Goal: Information Seeking & Learning: Learn about a topic

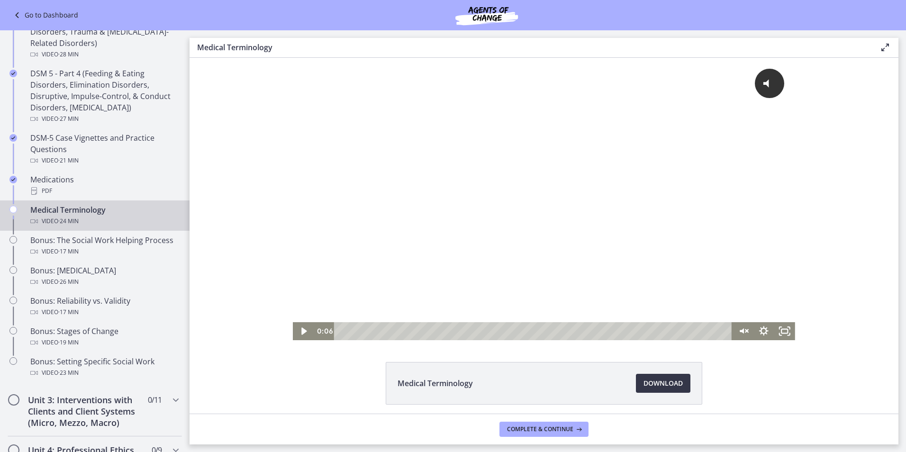
click at [650, 384] on span "Download Opens in a new window" at bounding box center [663, 383] width 39 height 11
click at [303, 333] on icon "Play Video" at bounding box center [304, 331] width 25 height 22
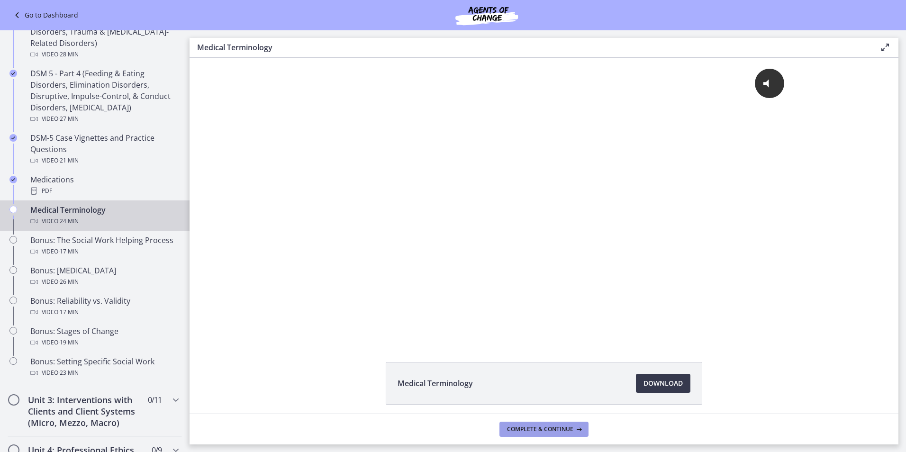
click at [526, 430] on span "Complete & continue" at bounding box center [540, 430] width 66 height 8
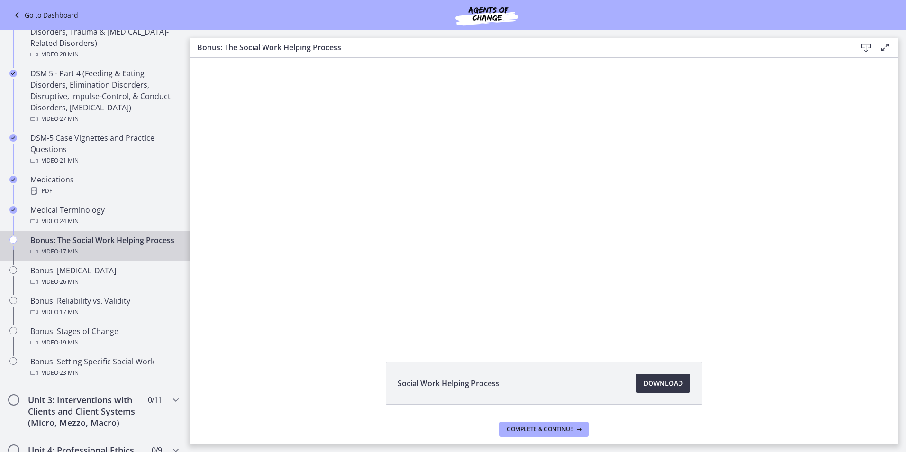
click at [662, 382] on span "Download Opens in a new window" at bounding box center [663, 383] width 39 height 11
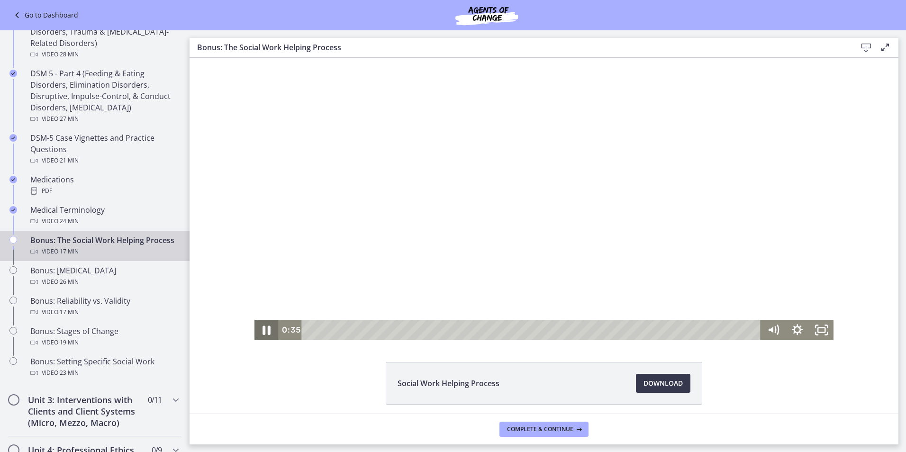
click at [263, 331] on icon "Pause" at bounding box center [267, 330] width 8 height 9
click at [264, 329] on icon "Play Video" at bounding box center [268, 330] width 8 height 10
click at [263, 329] on icon "Pause" at bounding box center [266, 330] width 29 height 25
click at [264, 329] on icon "Play Video" at bounding box center [267, 330] width 6 height 9
click at [263, 329] on icon "Pause" at bounding box center [266, 330] width 29 height 25
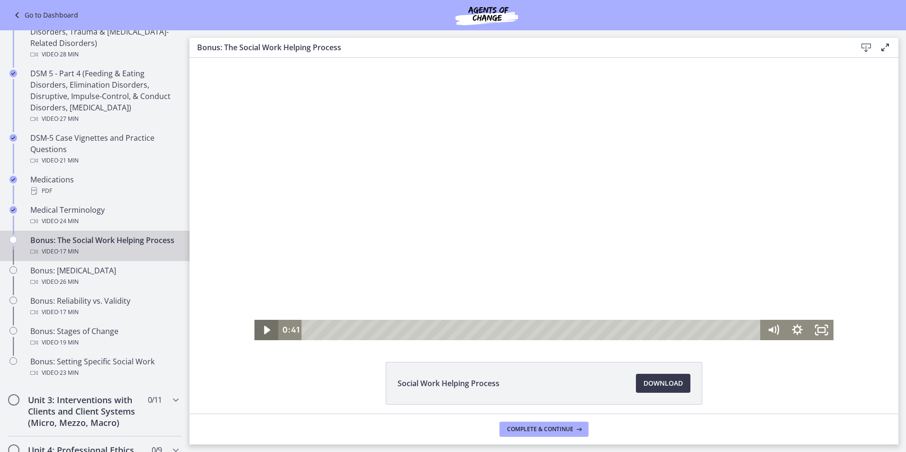
click at [264, 329] on icon "Play Video" at bounding box center [267, 330] width 6 height 9
click at [267, 329] on icon "Pause" at bounding box center [266, 330] width 24 height 20
click at [267, 329] on icon "Play Video" at bounding box center [267, 330] width 29 height 25
click at [267, 329] on icon "Pause" at bounding box center [266, 330] width 29 height 25
click at [267, 329] on icon "Play Video" at bounding box center [267, 330] width 29 height 25
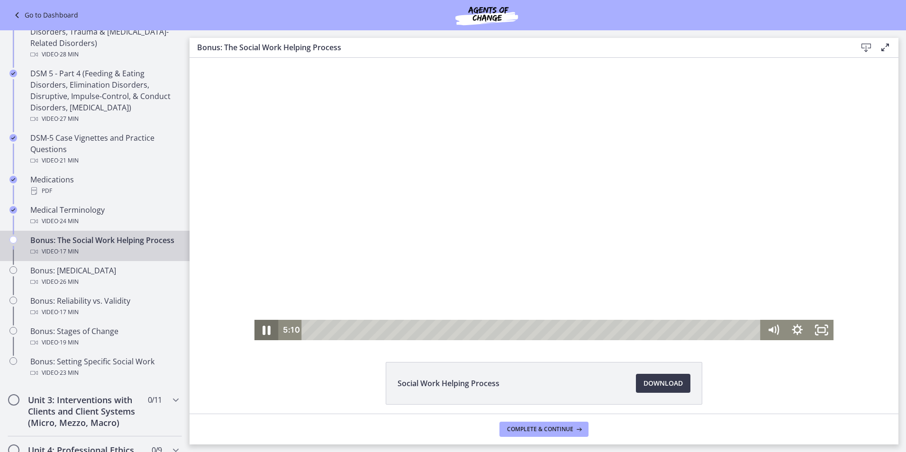
click at [267, 329] on icon "Pause" at bounding box center [266, 330] width 29 height 25
click at [266, 334] on icon "Play Video" at bounding box center [267, 330] width 24 height 20
click at [266, 334] on icon "Pause" at bounding box center [267, 330] width 8 height 9
click at [263, 326] on icon "Play Video" at bounding box center [267, 330] width 24 height 20
click at [263, 326] on icon "Pause" at bounding box center [266, 330] width 24 height 20
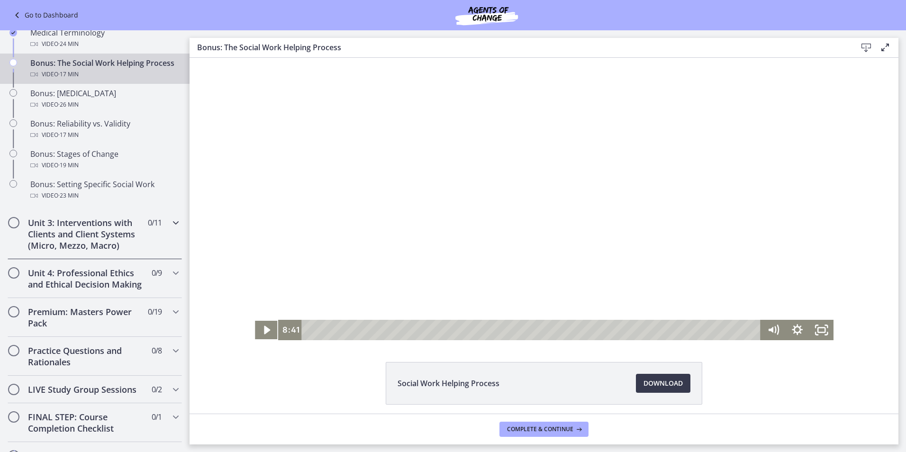
scroll to position [730, 0]
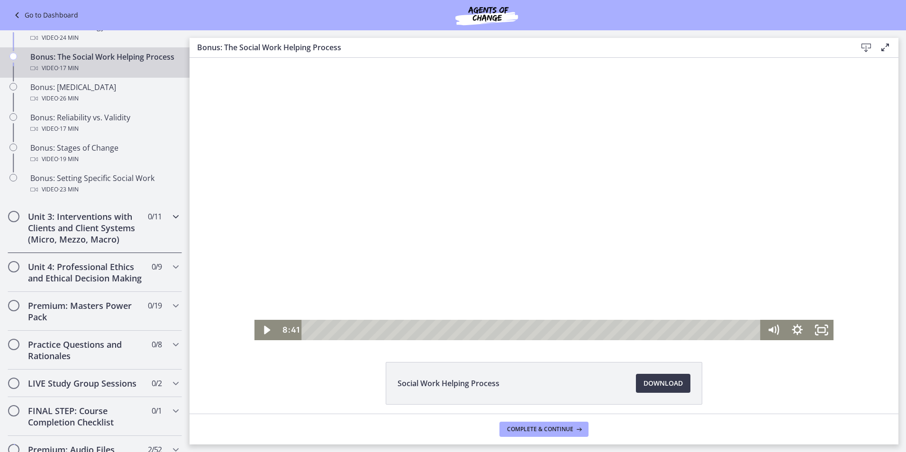
click at [170, 222] on icon "Chapters" at bounding box center [175, 216] width 11 height 11
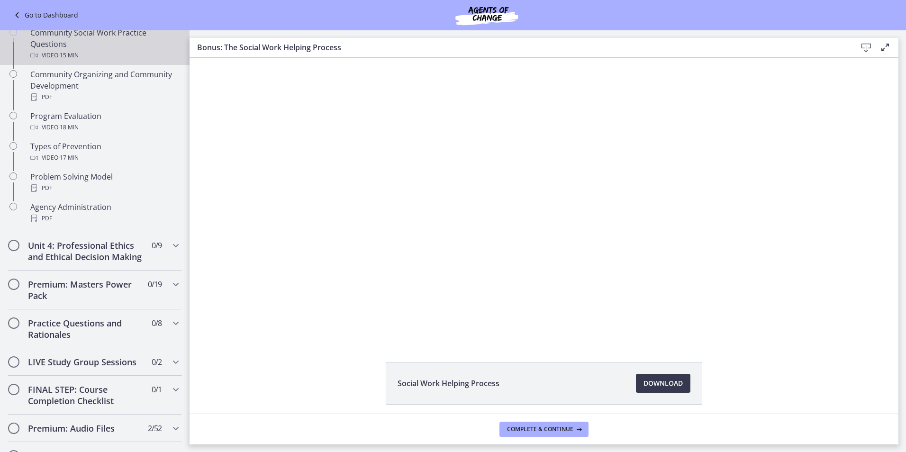
scroll to position [540, 0]
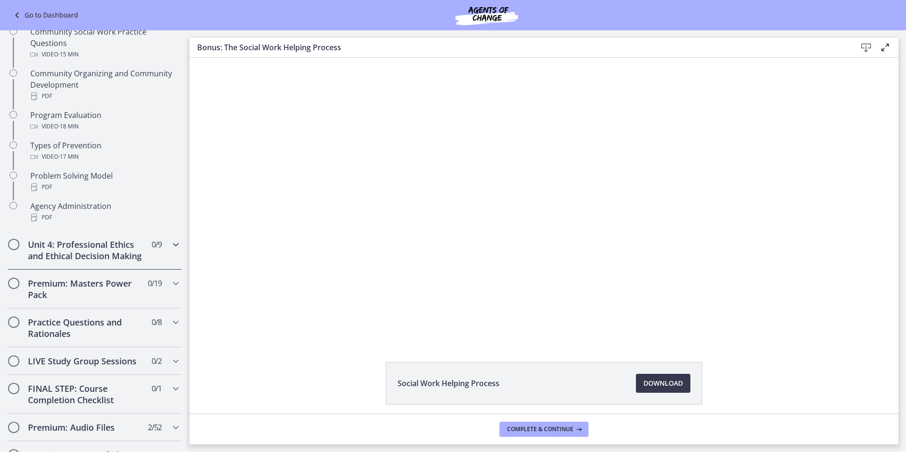
click at [170, 246] on icon "Chapters" at bounding box center [175, 244] width 11 height 11
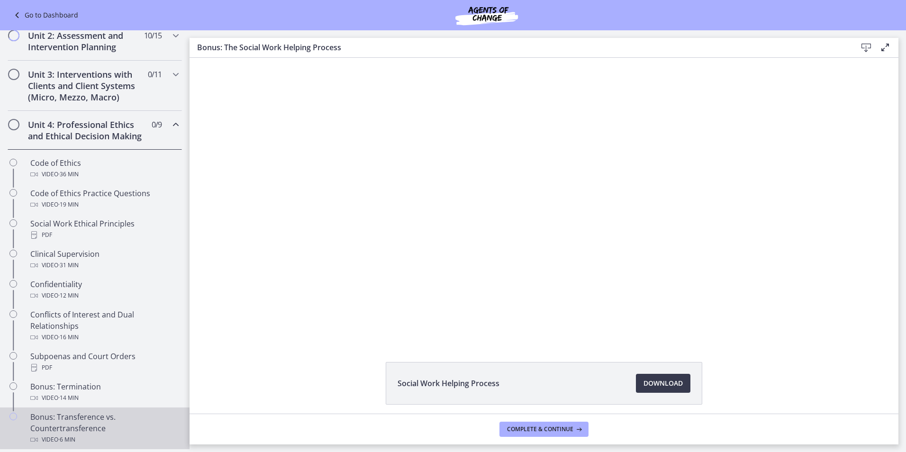
scroll to position [296, 0]
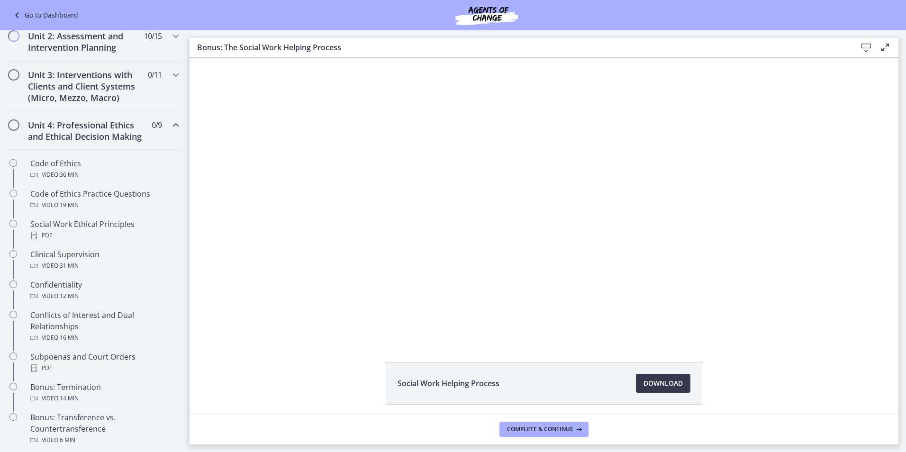
click at [172, 126] on icon "Chapters" at bounding box center [175, 124] width 11 height 11
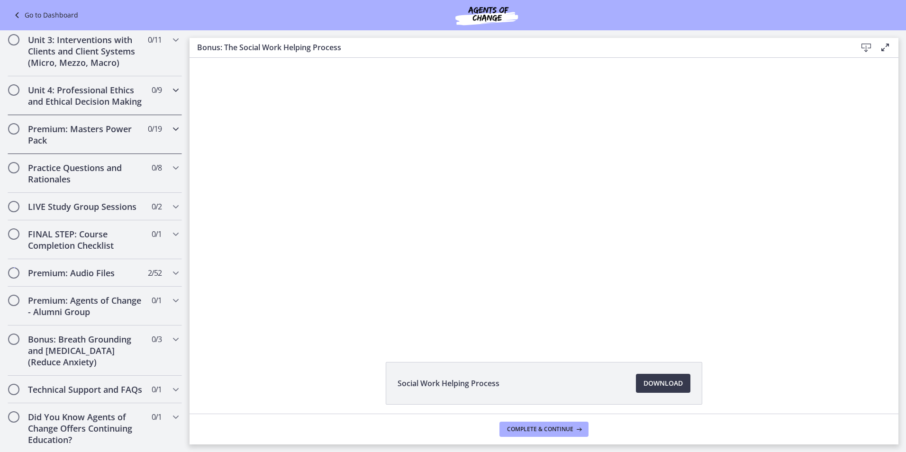
scroll to position [355, 0]
click at [170, 227] on icon "Chapters" at bounding box center [175, 232] width 11 height 11
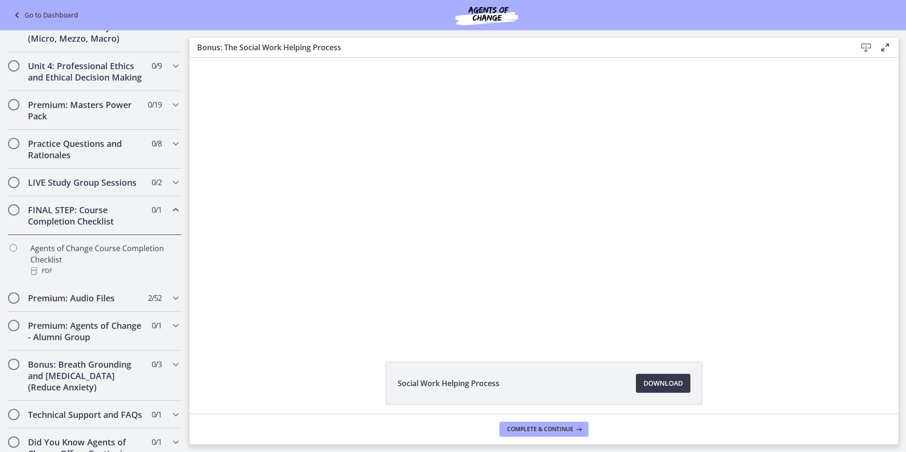
click at [170, 216] on icon "Chapters" at bounding box center [175, 209] width 11 height 11
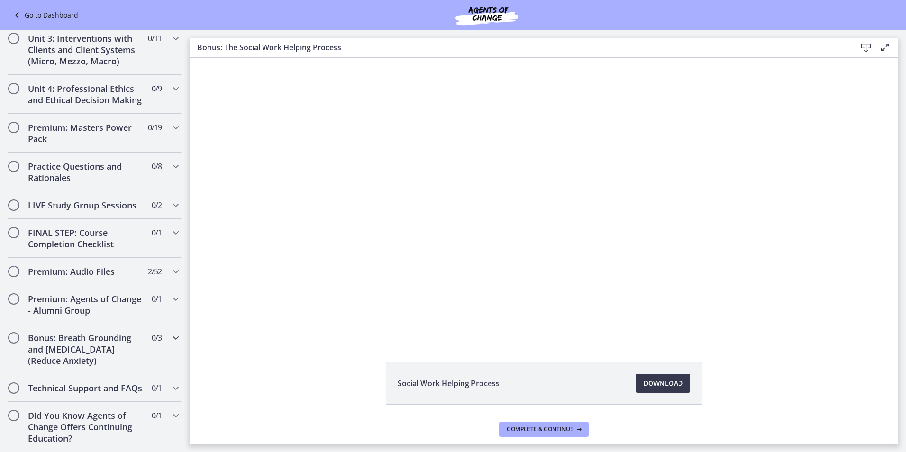
click at [170, 332] on icon "Chapters" at bounding box center [175, 337] width 11 height 11
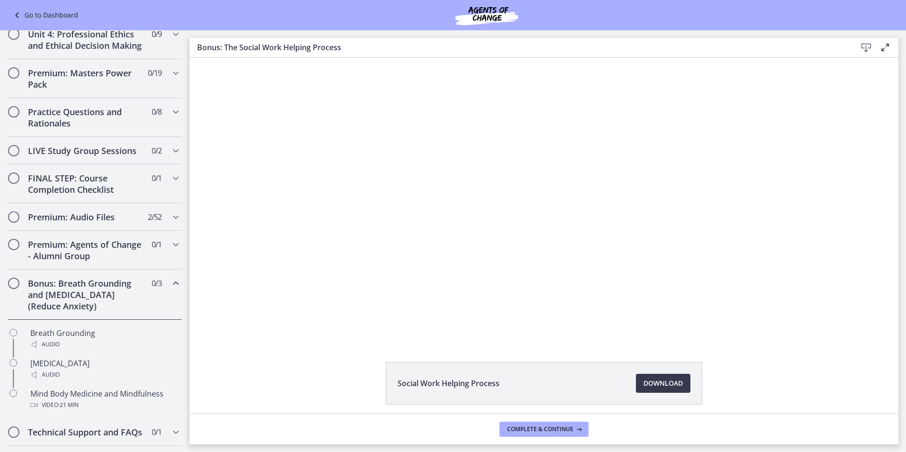
scroll to position [386, 0]
click at [176, 297] on div "Bonus: Breath Grounding and [MEDICAL_DATA] (Reduce Anxiety) 0 / 3 Completed" at bounding box center [95, 295] width 190 height 50
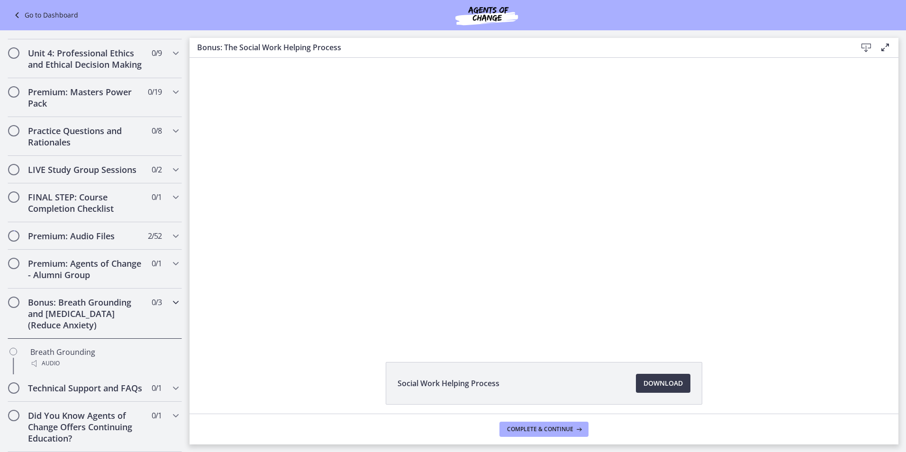
scroll to position [355, 0]
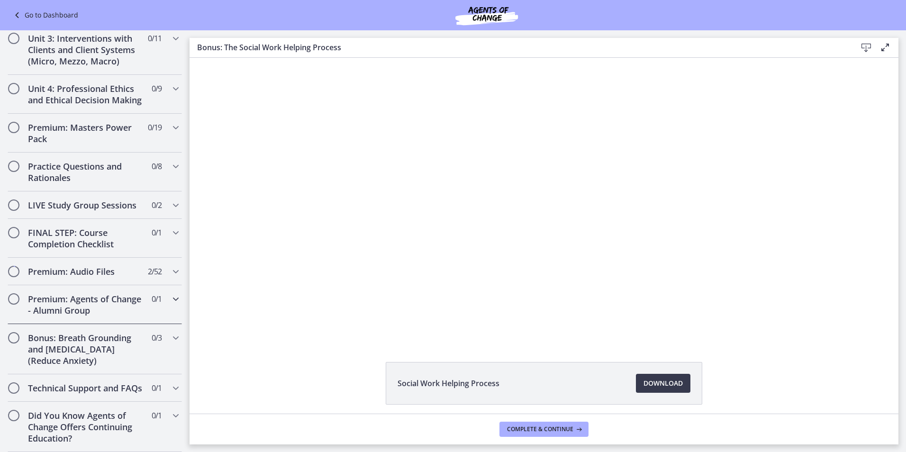
click at [173, 293] on icon "Chapters" at bounding box center [175, 298] width 11 height 11
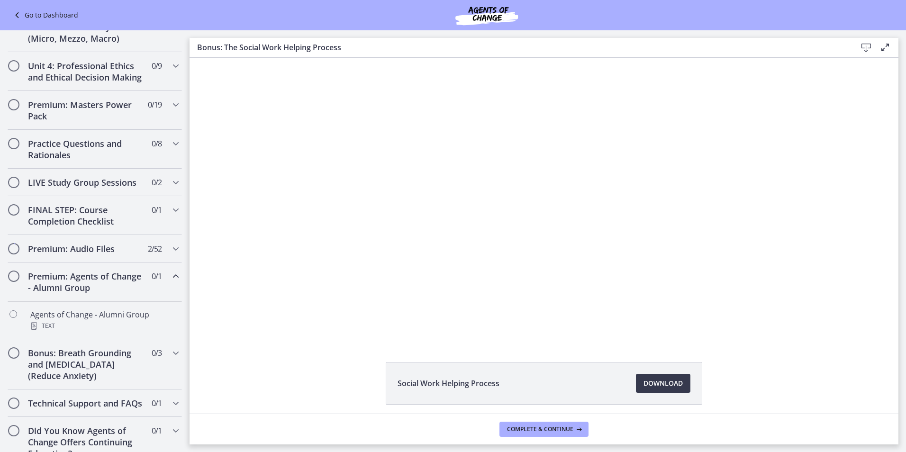
click at [170, 282] on icon "Chapters" at bounding box center [175, 276] width 11 height 11
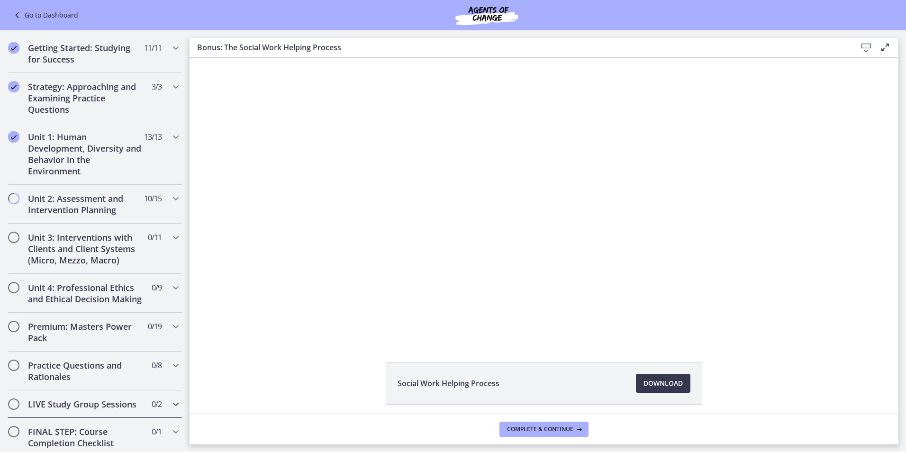
scroll to position [133, 0]
click at [170, 200] on icon "Chapters" at bounding box center [175, 198] width 11 height 11
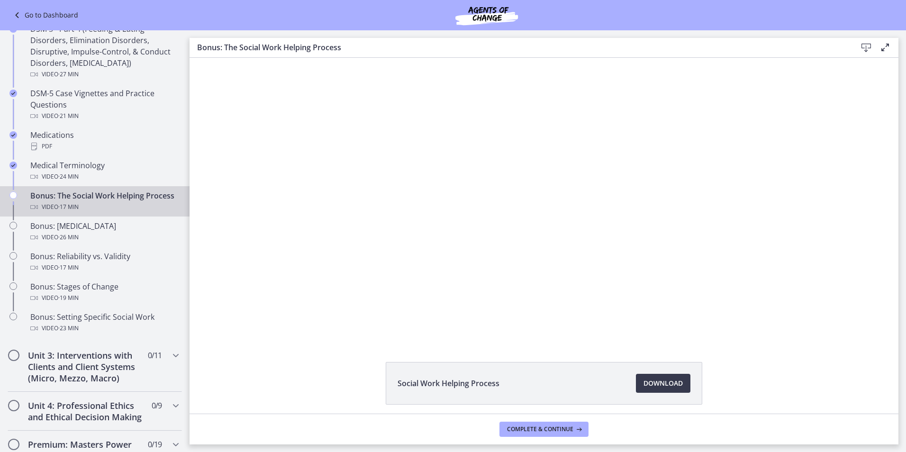
scroll to position [592, 0]
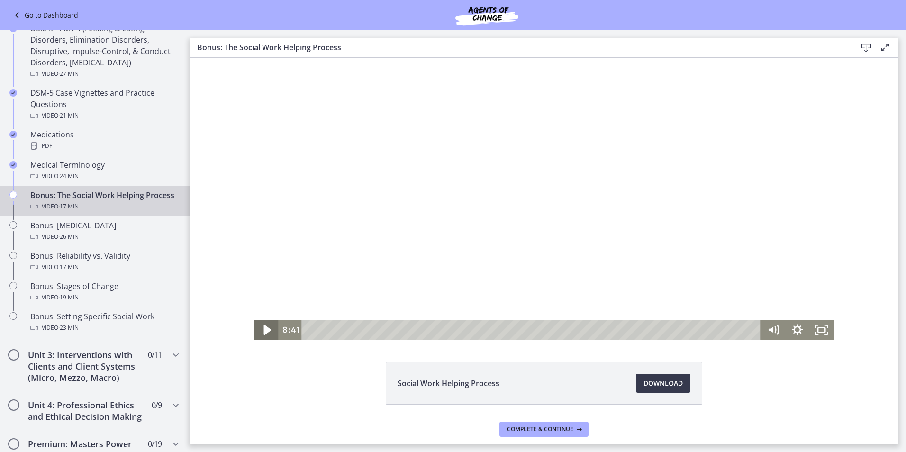
click at [264, 328] on icon "Play Video" at bounding box center [268, 330] width 8 height 10
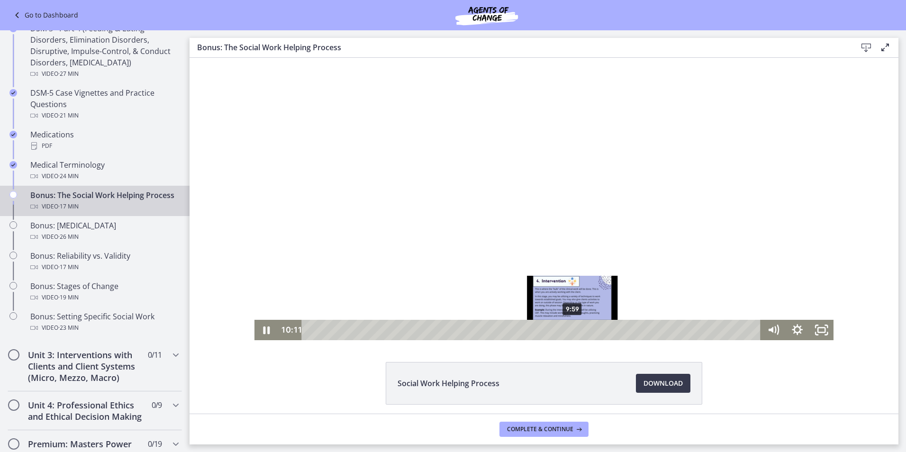
click at [569, 328] on div "9:59" at bounding box center [533, 330] width 445 height 20
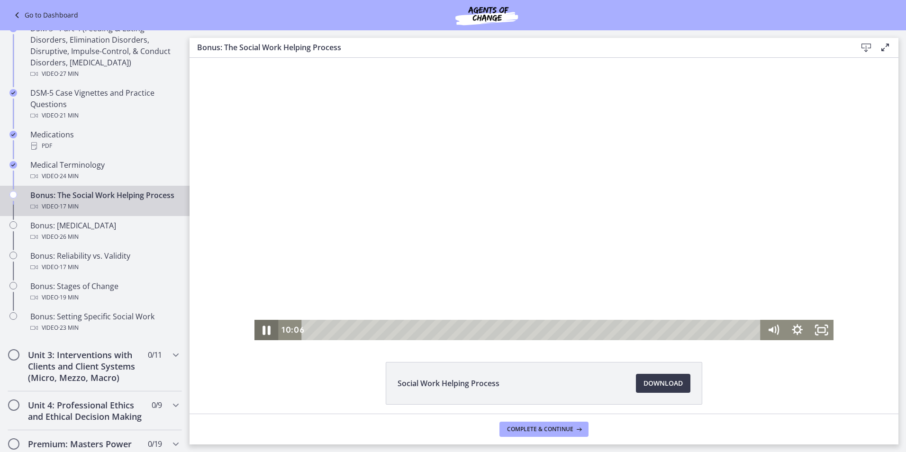
click at [265, 331] on icon "Pause" at bounding box center [267, 330] width 8 height 9
click at [265, 331] on icon "Play Video" at bounding box center [267, 330] width 6 height 9
click at [265, 331] on icon "Pause" at bounding box center [266, 331] width 7 height 8
click at [265, 331] on icon "Play Video" at bounding box center [268, 330] width 8 height 10
click at [686, 327] on div "14:26" at bounding box center [533, 330] width 445 height 20
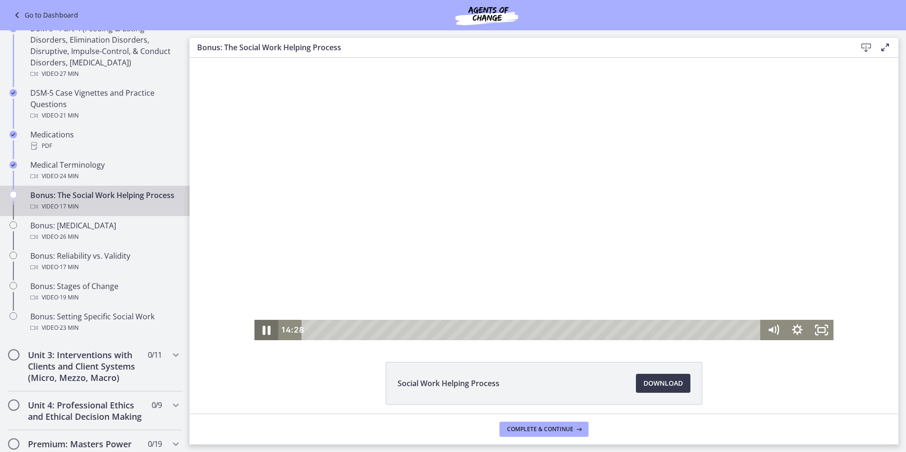
click at [263, 327] on icon "Pause" at bounding box center [266, 330] width 29 height 25
click at [263, 327] on icon "Play Video" at bounding box center [267, 330] width 24 height 20
click at [263, 328] on icon "Pause" at bounding box center [266, 331] width 7 height 8
click at [270, 328] on icon "Play Video" at bounding box center [267, 330] width 24 height 20
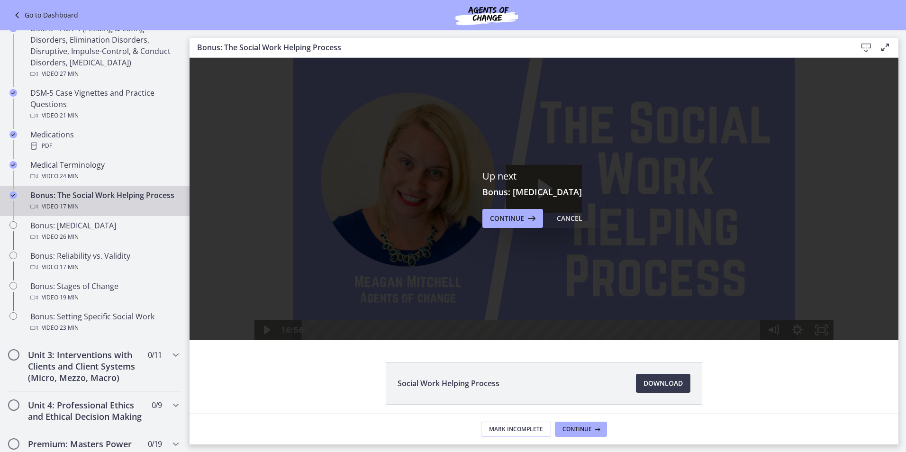
scroll to position [0, 0]
click at [500, 225] on button "Continue" at bounding box center [512, 218] width 61 height 19
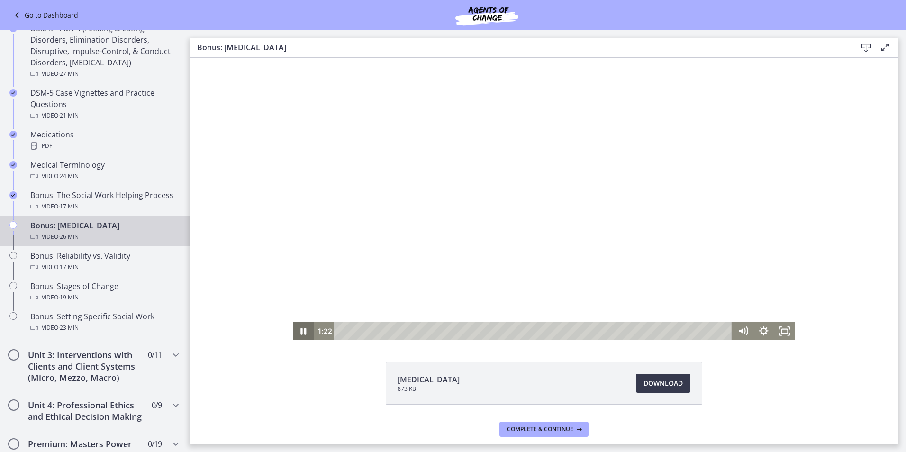
click at [300, 332] on icon "Pause" at bounding box center [303, 331] width 21 height 18
click at [301, 332] on icon "Play Video" at bounding box center [304, 331] width 7 height 9
click at [300, 332] on icon "Pause" at bounding box center [303, 331] width 25 height 22
click at [301, 332] on icon "Play Video" at bounding box center [303, 331] width 5 height 8
click at [300, 332] on icon "Pause" at bounding box center [303, 331] width 21 height 18
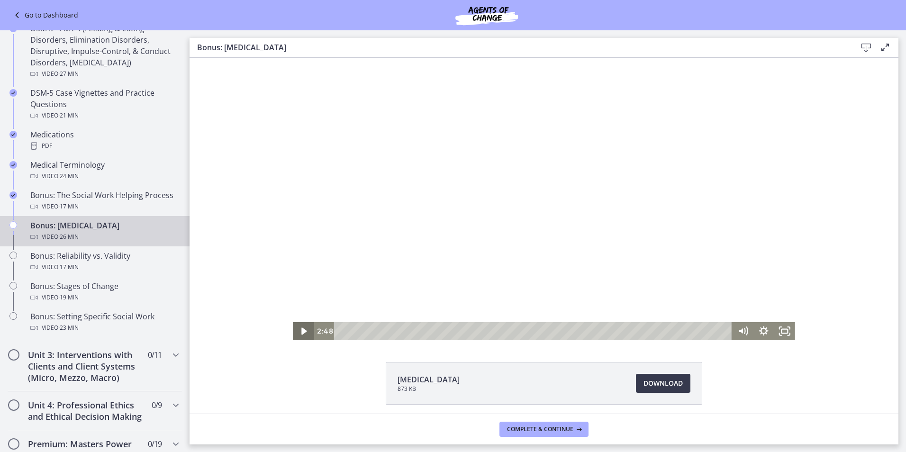
click at [301, 332] on icon "Play Video" at bounding box center [303, 331] width 5 height 8
click at [300, 332] on icon "Pause" at bounding box center [303, 331] width 25 height 22
click at [301, 332] on icon "Play Video" at bounding box center [304, 331] width 7 height 9
click at [300, 332] on icon "Pause" at bounding box center [303, 331] width 25 height 22
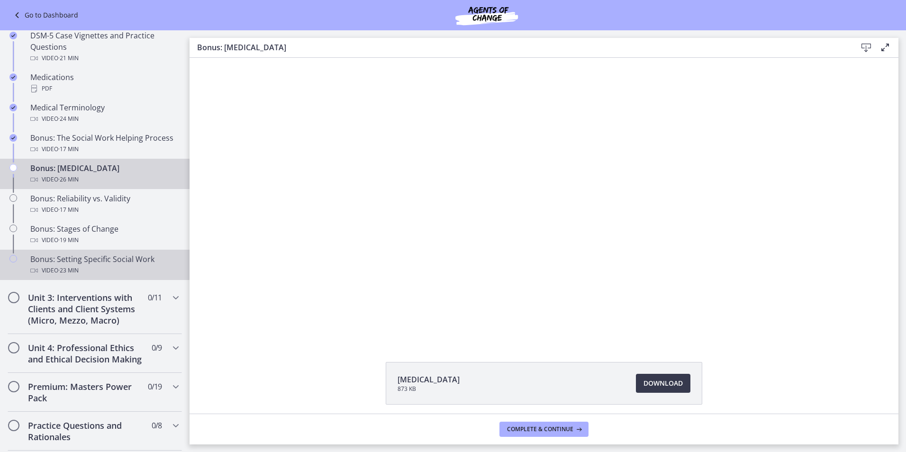
scroll to position [650, 0]
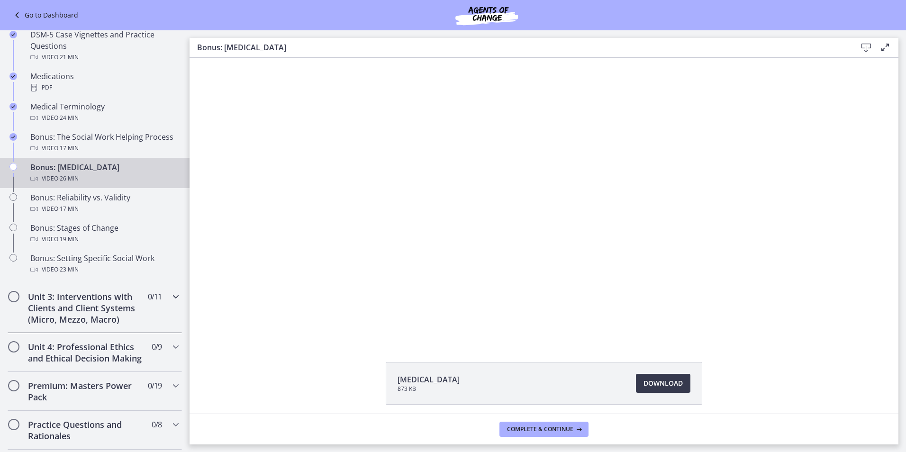
click at [170, 298] on icon "Chapters" at bounding box center [175, 296] width 11 height 11
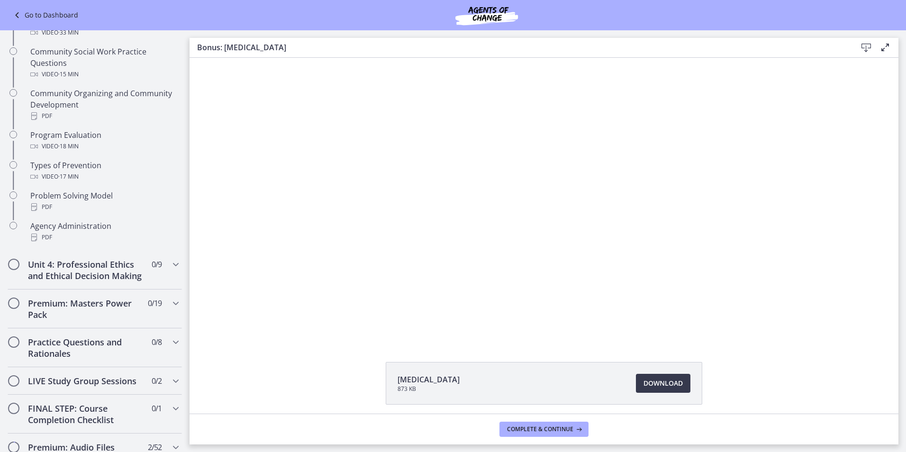
scroll to position [552, 0]
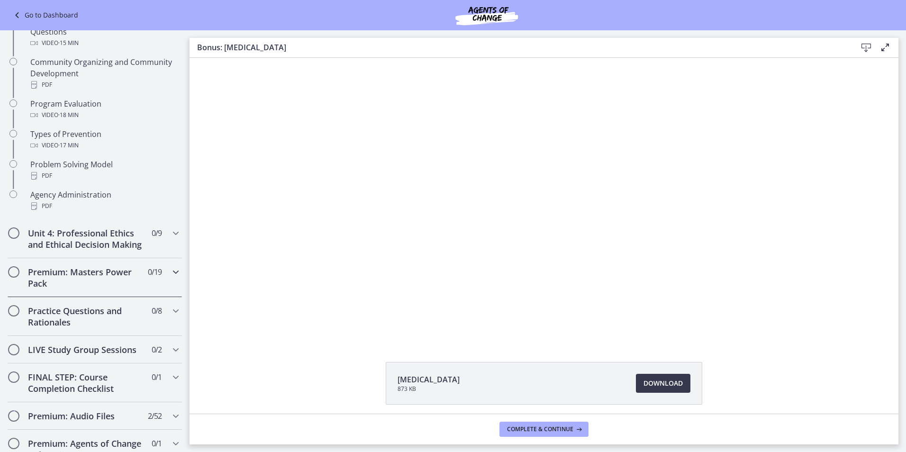
click at [170, 278] on icon "Chapters" at bounding box center [175, 271] width 11 height 11
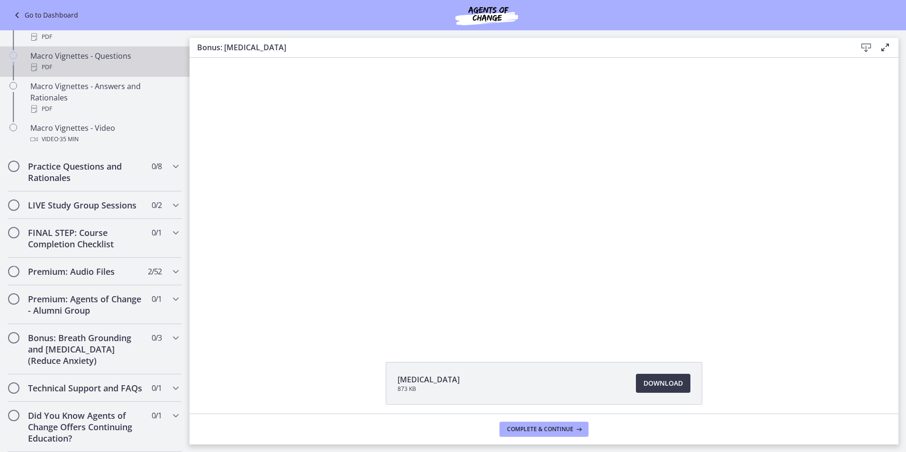
scroll to position [996, 0]
click at [162, 157] on div "Practice Questions and Rationales 0 / 8 Completed" at bounding box center [95, 172] width 174 height 39
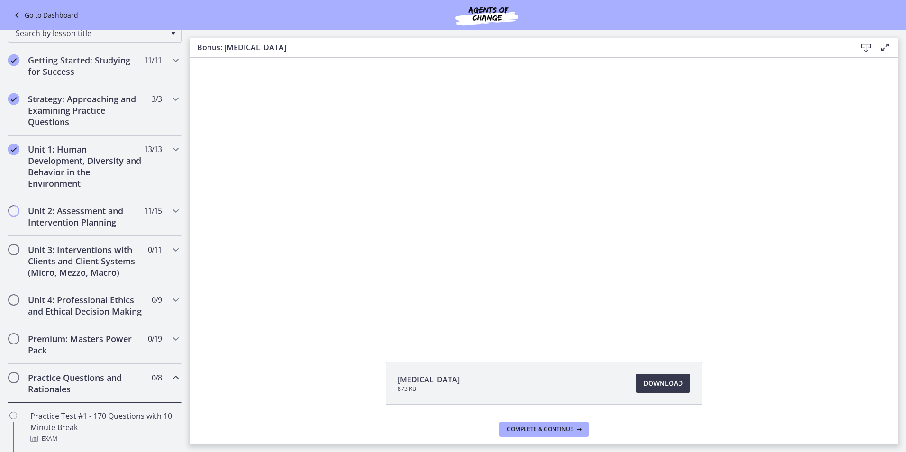
scroll to position [120, 0]
click at [159, 299] on div "Unit 4: Professional Ethics and Ethical Decision Making 0 / 9 Completed" at bounding box center [95, 306] width 174 height 39
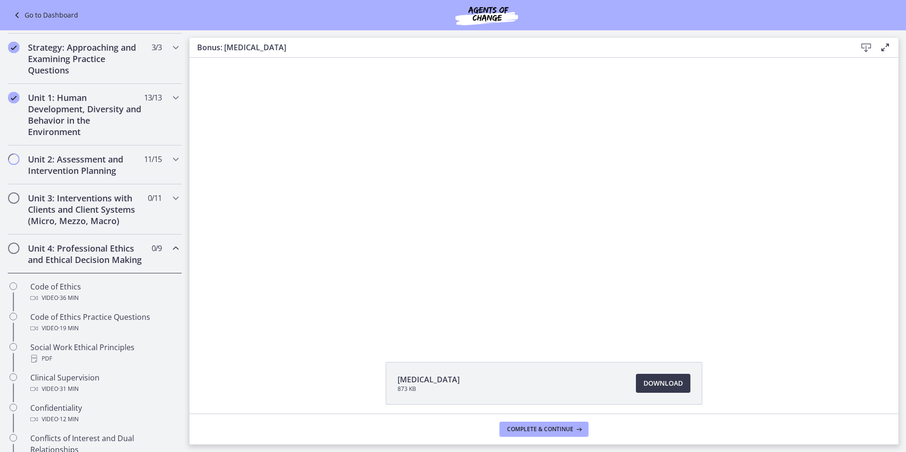
scroll to position [159, 0]
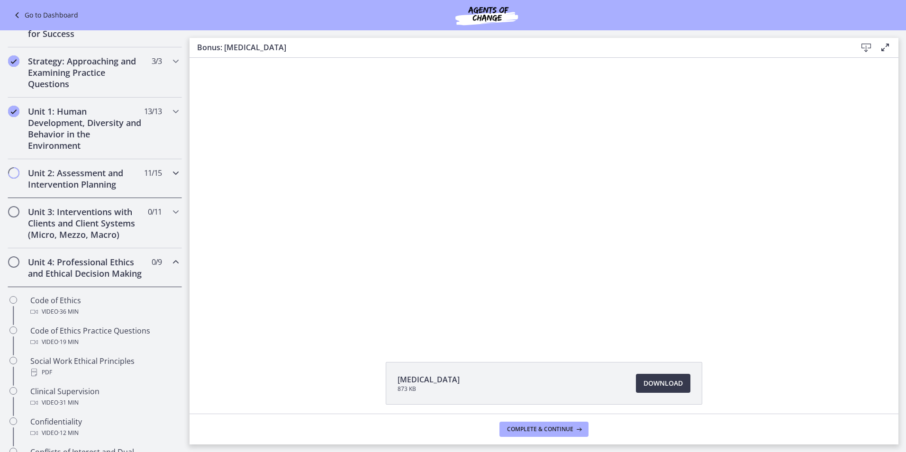
click at [170, 172] on icon "Chapters" at bounding box center [175, 172] width 11 height 11
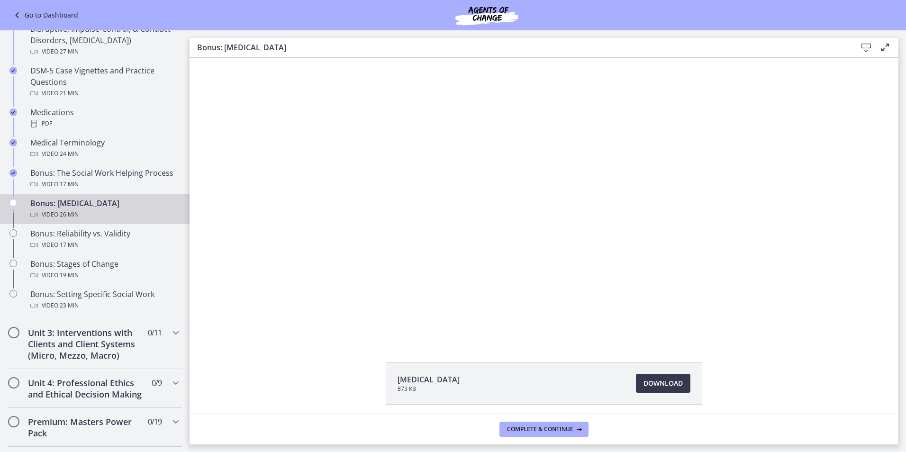
scroll to position [618, 0]
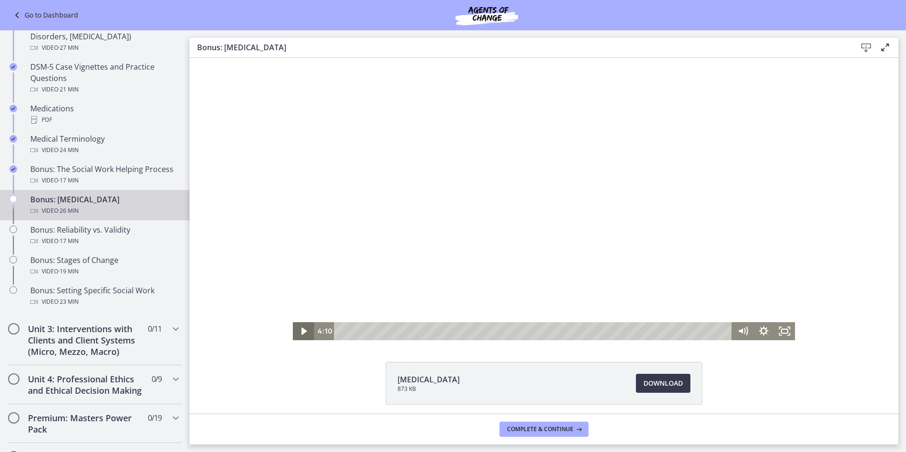
click at [297, 331] on icon "Play Video" at bounding box center [304, 331] width 21 height 18
click at [297, 331] on icon "Pause" at bounding box center [303, 331] width 21 height 18
click at [297, 331] on icon "Play Video" at bounding box center [304, 331] width 21 height 18
click at [297, 331] on icon "Pause" at bounding box center [303, 331] width 21 height 18
click at [297, 331] on icon "Play Video" at bounding box center [304, 331] width 21 height 18
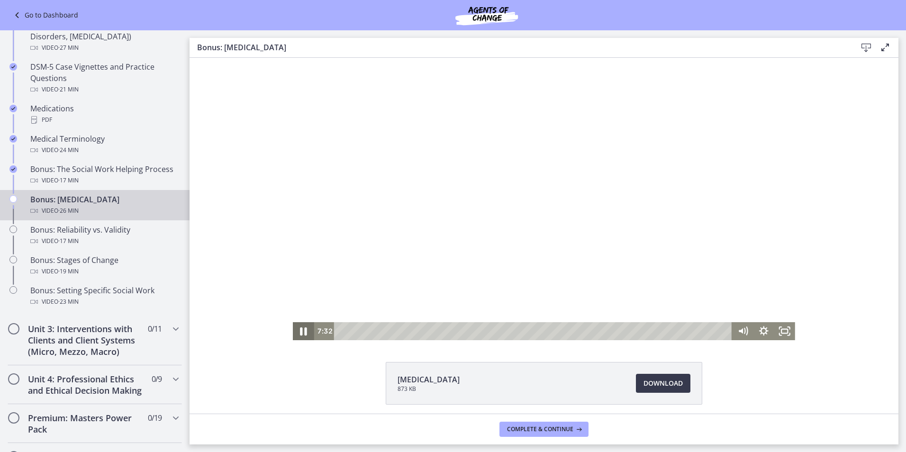
click at [297, 331] on icon "Pause" at bounding box center [303, 331] width 25 height 22
click at [297, 331] on icon "Play Video" at bounding box center [304, 331] width 25 height 22
click at [297, 331] on icon "Pause" at bounding box center [303, 331] width 25 height 22
click at [297, 331] on icon "Play Video" at bounding box center [304, 331] width 25 height 22
click at [297, 331] on icon "Pause" at bounding box center [303, 331] width 25 height 22
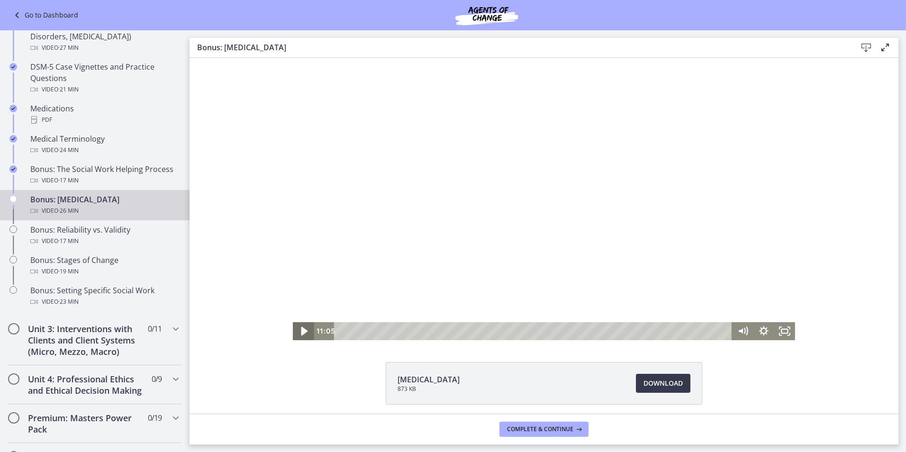
click at [297, 331] on icon "Play Video" at bounding box center [304, 331] width 25 height 22
click at [297, 331] on icon "Pause" at bounding box center [303, 331] width 25 height 22
click at [297, 331] on icon "Play Video" at bounding box center [304, 331] width 25 height 22
click at [297, 331] on icon "Pause" at bounding box center [303, 331] width 21 height 18
click at [297, 331] on icon "Play Video" at bounding box center [304, 331] width 21 height 18
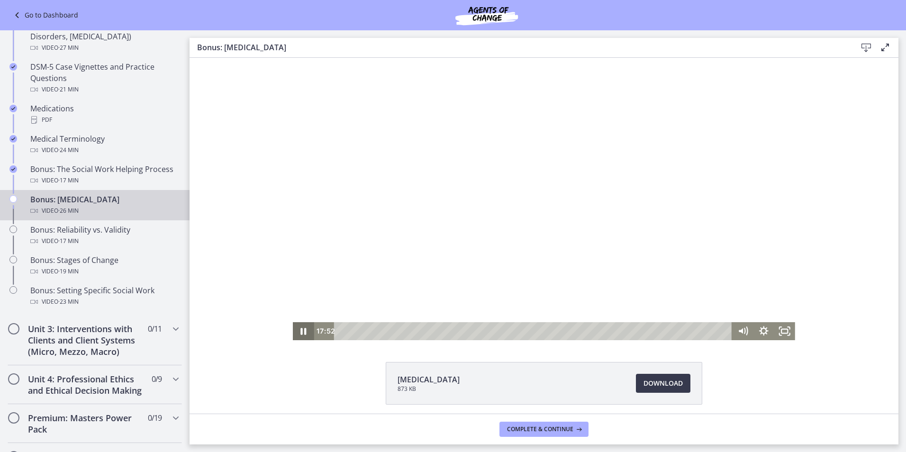
click at [297, 331] on icon "Pause" at bounding box center [303, 331] width 21 height 18
click at [297, 331] on icon "Play Video" at bounding box center [304, 331] width 21 height 18
click at [297, 331] on icon "Pause" at bounding box center [303, 331] width 25 height 22
click at [297, 331] on icon "Play Video" at bounding box center [304, 331] width 25 height 22
click at [297, 331] on icon "Pause" at bounding box center [303, 331] width 21 height 18
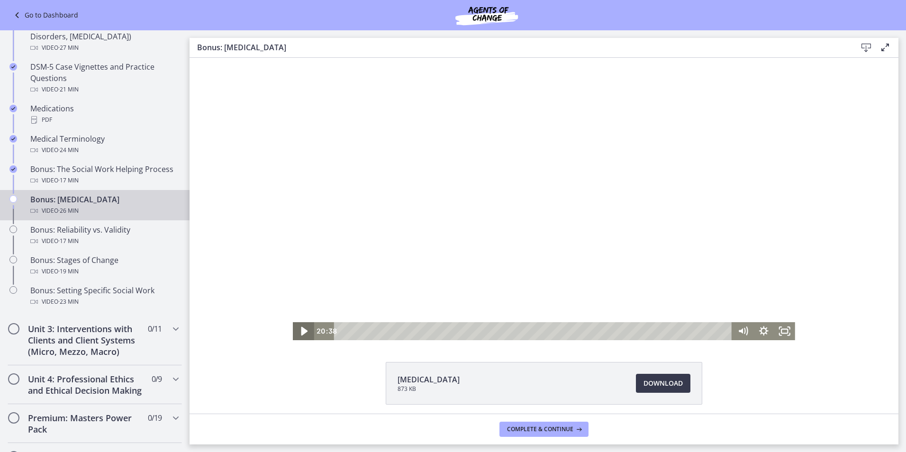
click at [297, 331] on icon "Play Video" at bounding box center [304, 331] width 25 height 22
click at [297, 331] on icon "Pause" at bounding box center [303, 331] width 25 height 22
click at [297, 331] on icon "Play Video" at bounding box center [304, 331] width 21 height 18
